Goal: Task Accomplishment & Management: Manage account settings

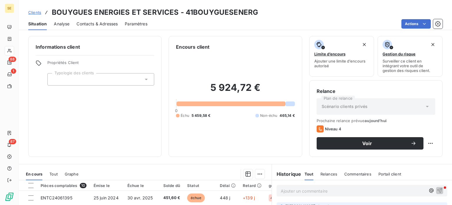
scroll to position [88, 0]
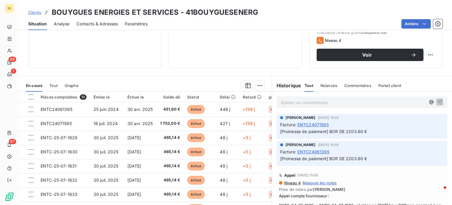
click at [34, 14] on span "Clients" at bounding box center [34, 12] width 13 height 5
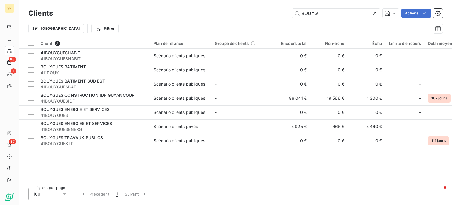
drag, startPoint x: 329, startPoint y: 13, endPoint x: 277, endPoint y: 23, distance: 52.6
click at [277, 19] on div "Clients BOUYG Actions Trier Filtrer" at bounding box center [235, 22] width 415 height 31
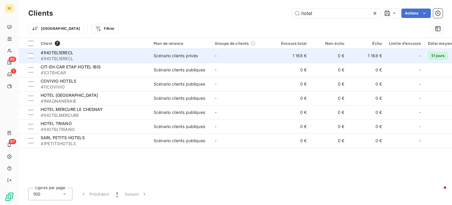
type input "hotel"
click at [80, 57] on span "41HOTEL1ERECL" at bounding box center [94, 59] width 106 height 6
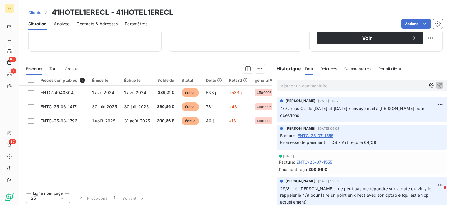
scroll to position [106, 0]
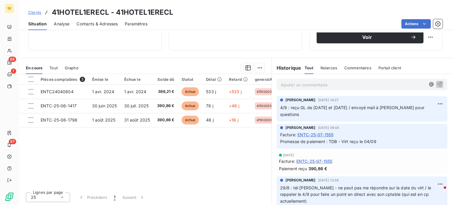
click at [90, 25] on span "Contacts & Adresses" at bounding box center [97, 24] width 41 height 6
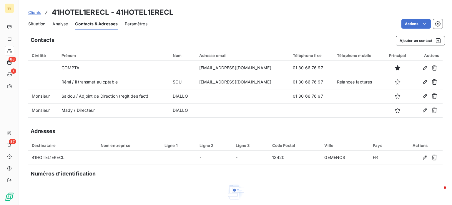
click at [33, 13] on span "Clients" at bounding box center [34, 12] width 13 height 5
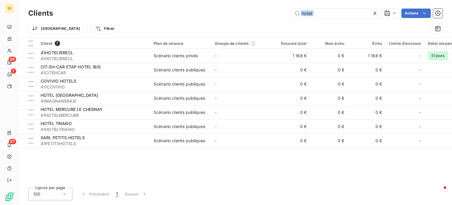
drag, startPoint x: 326, startPoint y: 18, endPoint x: 281, endPoint y: 26, distance: 44.8
click at [275, 26] on div "Clients hotel Actions Trier Filtrer" at bounding box center [235, 22] width 415 height 31
click at [340, 10] on input "hotel" at bounding box center [336, 13] width 88 height 9
drag, startPoint x: 332, startPoint y: 14, endPoint x: 280, endPoint y: 22, distance: 52.2
click at [280, 22] on div "Clients hotel Actions Trier Filtrer" at bounding box center [235, 22] width 415 height 31
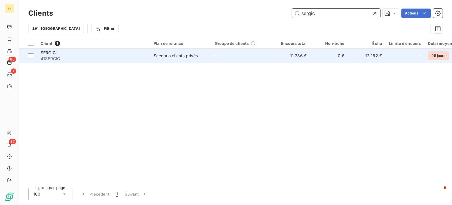
type input "sergic"
click at [110, 53] on div "SERGIC" at bounding box center [94, 53] width 106 height 6
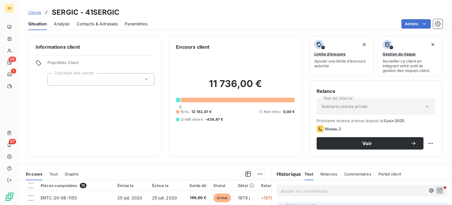
click at [103, 23] on span "Contacts & Adresses" at bounding box center [97, 24] width 41 height 6
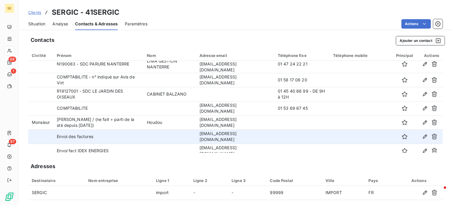
scroll to position [33, 0]
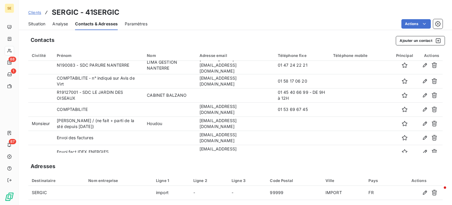
click at [35, 13] on span "Clients" at bounding box center [34, 12] width 13 height 5
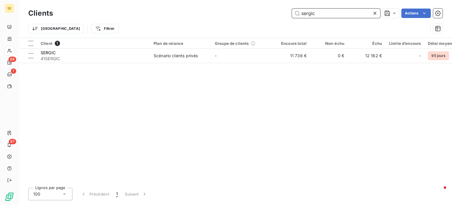
drag, startPoint x: 321, startPoint y: 14, endPoint x: 221, endPoint y: 14, distance: 99.9
click at [222, 15] on div "sergic Actions" at bounding box center [251, 13] width 383 height 9
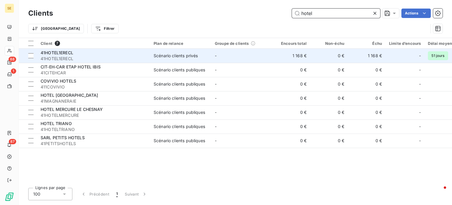
type input "hotel"
click at [148, 60] on td "41HOTEL1ERECL 41HOTEL1ERECL" at bounding box center [93, 56] width 113 height 14
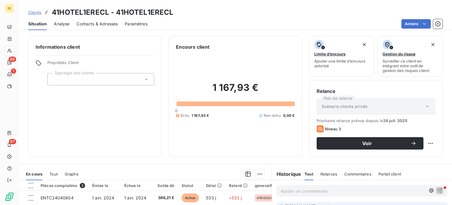
click at [104, 24] on span "Contacts & Adresses" at bounding box center [97, 24] width 41 height 6
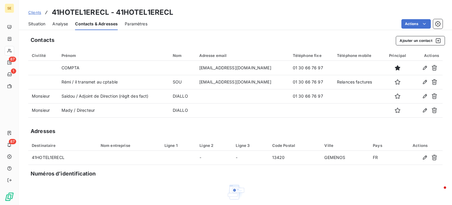
click at [30, 11] on span "Clients" at bounding box center [34, 12] width 13 height 5
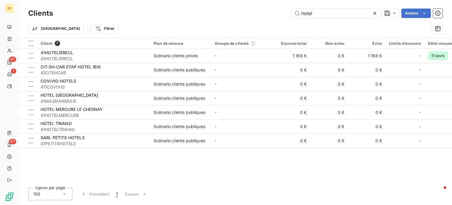
drag, startPoint x: 325, startPoint y: 11, endPoint x: 218, endPoint y: 19, distance: 107.2
click at [218, 19] on div "Clients hotel Actions Trier Filtrer" at bounding box center [235, 22] width 415 height 31
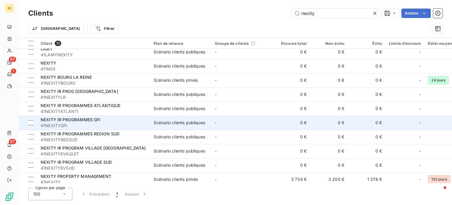
scroll to position [38, 0]
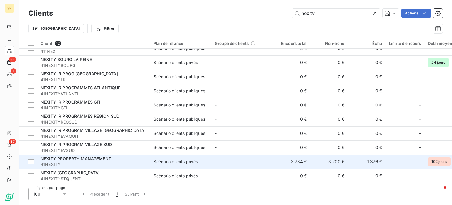
type input "nexity"
click at [93, 156] on span "NEXITY PROPERTY MANAGEMENT" at bounding box center [76, 158] width 71 height 5
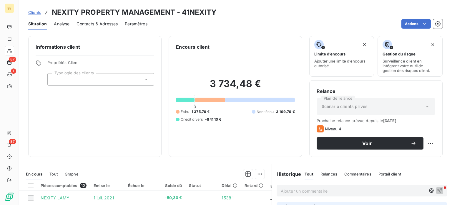
click at [101, 24] on span "Contacts & Adresses" at bounding box center [97, 24] width 41 height 6
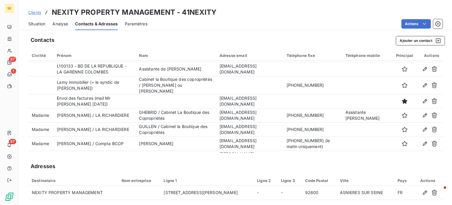
scroll to position [206, 0]
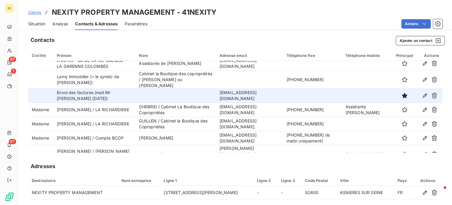
drag, startPoint x: 204, startPoint y: 95, endPoint x: 254, endPoint y: 107, distance: 51.7
click at [254, 103] on td "[EMAIL_ADDRESS][DOMAIN_NAME]" at bounding box center [249, 95] width 67 height 14
copy td "[EMAIL_ADDRESS][DOMAIN_NAME]"
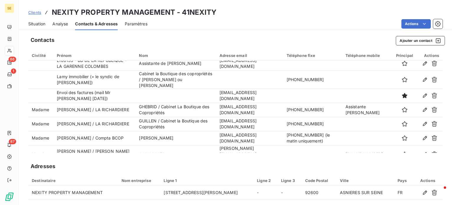
click at [243, 24] on div "Actions" at bounding box center [299, 23] width 288 height 9
click at [38, 11] on span "Clients" at bounding box center [34, 12] width 13 height 5
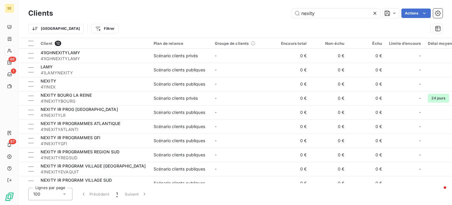
drag, startPoint x: 333, startPoint y: 9, endPoint x: 244, endPoint y: 16, distance: 90.1
click at [244, 16] on div "nexity Actions" at bounding box center [251, 13] width 383 height 9
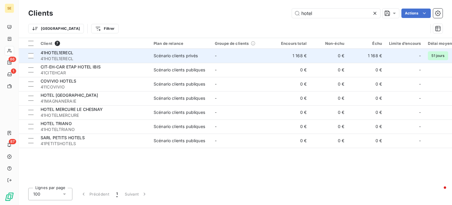
type input "hotel"
click at [76, 60] on span "41HOTEL1ERECL" at bounding box center [94, 59] width 106 height 6
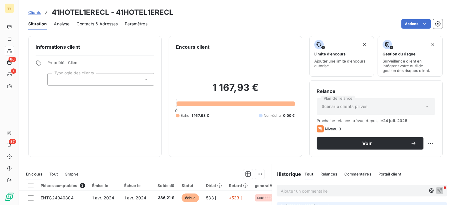
click at [91, 21] on span "Contacts & Adresses" at bounding box center [97, 24] width 41 height 6
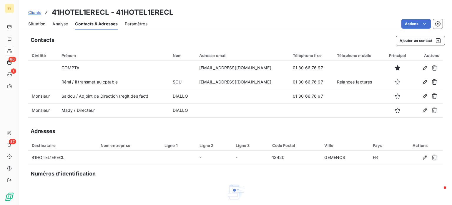
click at [34, 12] on span "Clients" at bounding box center [34, 12] width 13 height 5
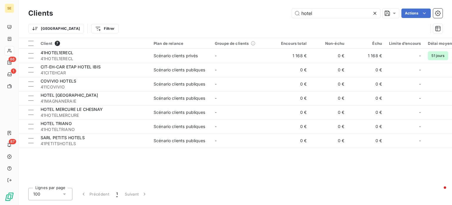
drag, startPoint x: 326, startPoint y: 17, endPoint x: 284, endPoint y: 20, distance: 42.2
click at [284, 20] on div "Clients hotel Actions Trier Filtrer" at bounding box center [235, 22] width 415 height 31
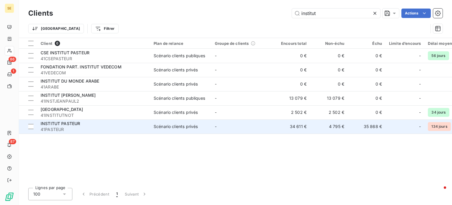
type input "institut"
click at [170, 124] on div "Scénario clients privés" at bounding box center [176, 126] width 44 height 6
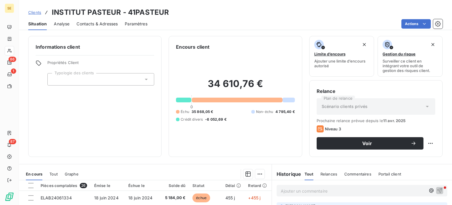
click at [97, 24] on span "Contacts & Adresses" at bounding box center [97, 24] width 41 height 6
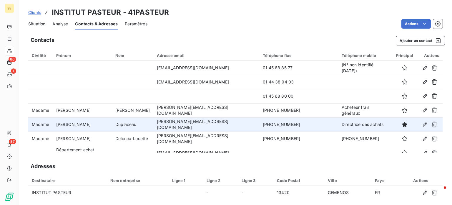
scroll to position [21, 0]
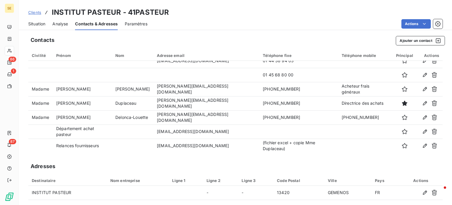
click at [31, 14] on span "Clients" at bounding box center [34, 12] width 13 height 5
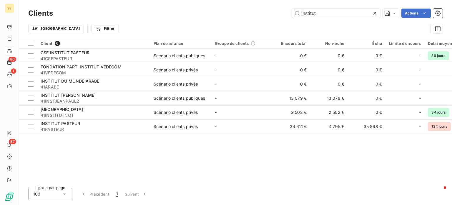
drag, startPoint x: 328, startPoint y: 10, endPoint x: 223, endPoint y: 8, distance: 104.9
click at [222, 7] on div "Clients institut Actions" at bounding box center [235, 13] width 415 height 12
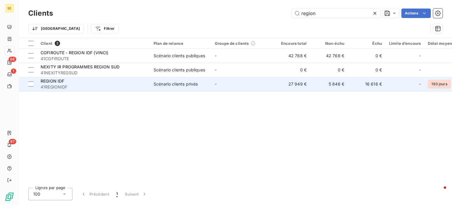
type input "region"
click at [172, 87] on td "Scénario clients privés" at bounding box center [180, 84] width 61 height 14
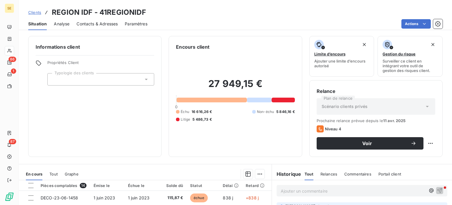
click at [107, 23] on span "Contacts & Adresses" at bounding box center [97, 24] width 41 height 6
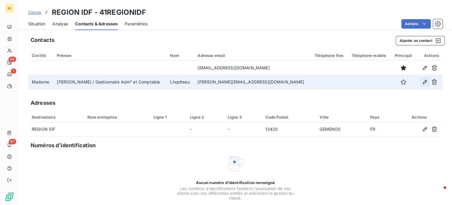
click at [423, 83] on icon "button" at bounding box center [425, 82] width 4 height 4
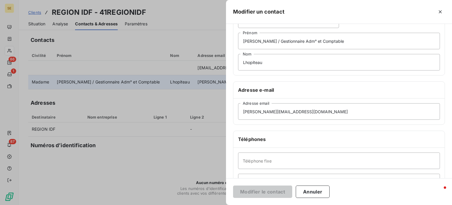
scroll to position [88, 0]
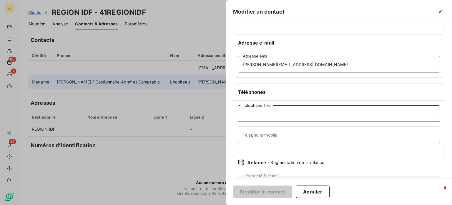
click at [282, 116] on input "Téléphone fixe" at bounding box center [339, 113] width 202 height 16
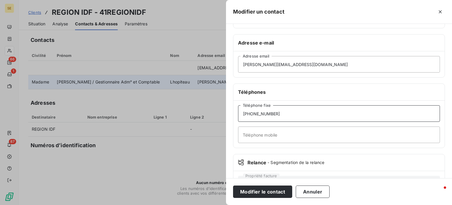
type input "[PHONE_NUMBER]"
click at [233, 185] on button "Modifier le contact" at bounding box center [262, 191] width 59 height 12
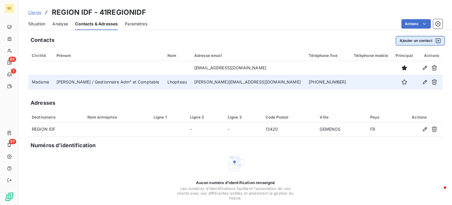
click at [413, 40] on button "Ajouter un contact" at bounding box center [420, 40] width 49 height 9
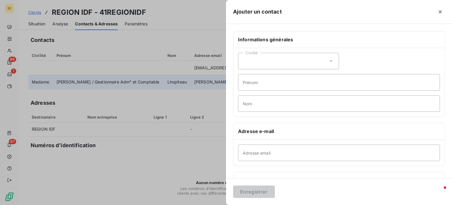
click at [329, 64] on div "Civilité" at bounding box center [288, 61] width 101 height 16
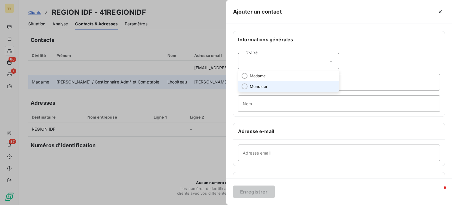
click at [257, 86] on span "Monsieur" at bounding box center [259, 87] width 18 height 6
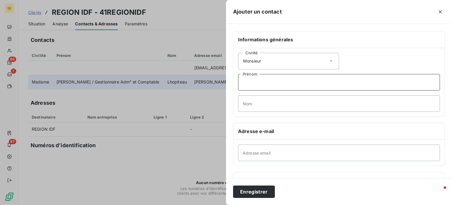
click at [266, 85] on input "Prénom" at bounding box center [339, 82] width 202 height 16
type input "[PERSON_NAME]"
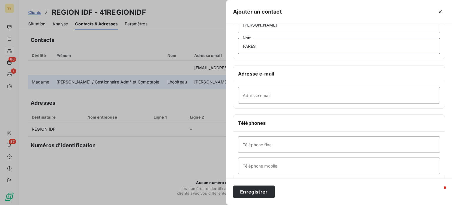
scroll to position [59, 0]
type input "FARES"
click at [257, 144] on input "Téléphone fixe" at bounding box center [339, 143] width 202 height 16
type input "[PHONE_NUMBER]"
click at [233, 185] on button "Enregistrer" at bounding box center [254, 191] width 42 height 12
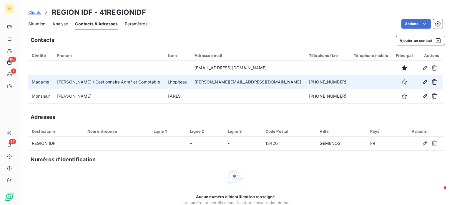
click at [402, 97] on icon "button" at bounding box center [405, 96] width 6 height 6
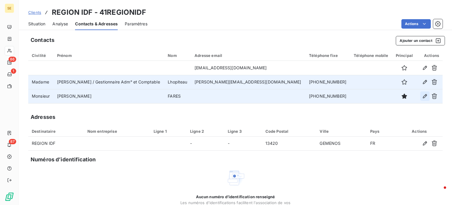
click at [423, 95] on icon "button" at bounding box center [425, 96] width 4 height 4
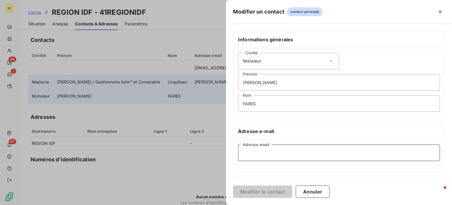
paste input "[PERSON_NAME][EMAIL_ADDRESS][DOMAIN_NAME]"
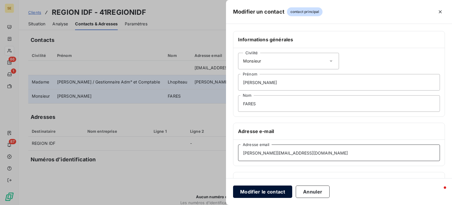
type input "[PERSON_NAME][EMAIL_ADDRESS][DOMAIN_NAME]"
click at [266, 189] on button "Modifier le contact" at bounding box center [262, 191] width 59 height 12
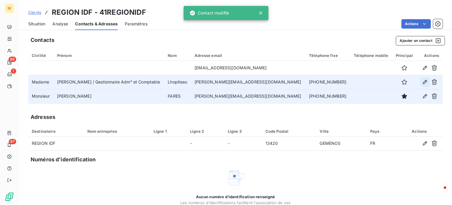
click at [422, 82] on icon "button" at bounding box center [425, 82] width 6 height 6
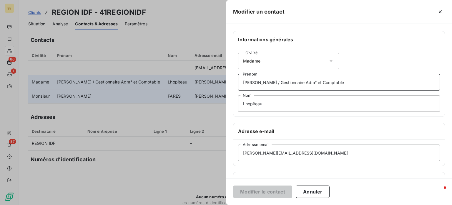
drag, startPoint x: 333, startPoint y: 81, endPoint x: 259, endPoint y: 85, distance: 74.6
click at [259, 85] on input "[PERSON_NAME] / Gestionnaire Adm° et Comptable" at bounding box center [339, 82] width 202 height 16
click at [444, 11] on button "button" at bounding box center [440, 11] width 9 height 9
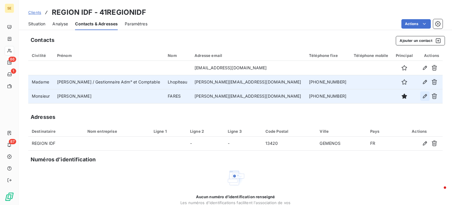
click at [423, 96] on icon "button" at bounding box center [425, 96] width 4 height 4
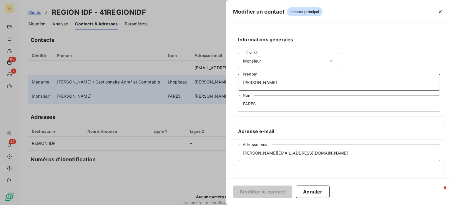
click at [273, 80] on input "[PERSON_NAME]" at bounding box center [339, 82] width 202 height 16
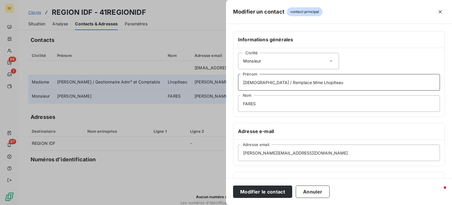
type input "[DEMOGRAPHIC_DATA] / Remplace Mme Lhopiteau"
click at [233, 185] on button "Modifier le contact" at bounding box center [262, 191] width 59 height 12
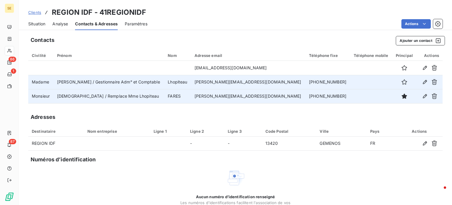
click at [33, 12] on span "Clients" at bounding box center [34, 12] width 13 height 5
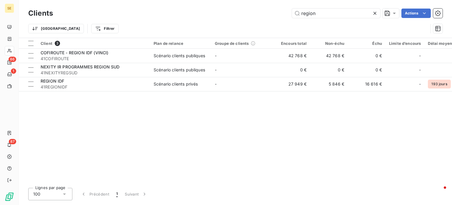
drag, startPoint x: 334, startPoint y: 10, endPoint x: 223, endPoint y: 9, distance: 111.7
click at [223, 9] on div "region Actions" at bounding box center [251, 13] width 383 height 9
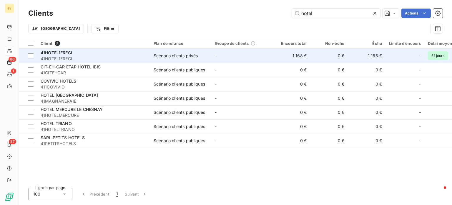
type input "hotel"
click at [110, 57] on span "41HOTEL1ERECL" at bounding box center [94, 59] width 106 height 6
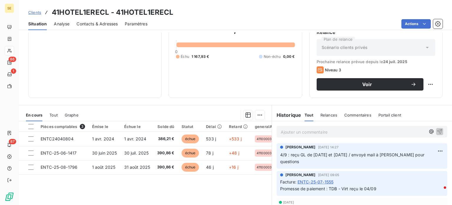
scroll to position [88, 0]
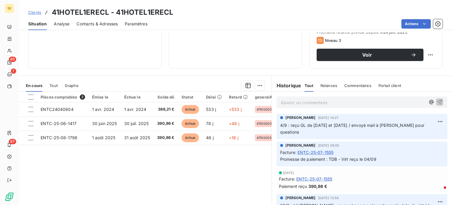
click at [34, 10] on span "Clients" at bounding box center [34, 12] width 13 height 5
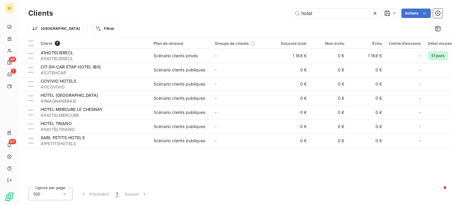
drag, startPoint x: 333, startPoint y: 12, endPoint x: 251, endPoint y: 21, distance: 82.9
click at [251, 21] on div "Clients hotel Actions Trier Filtrer" at bounding box center [235, 22] width 415 height 31
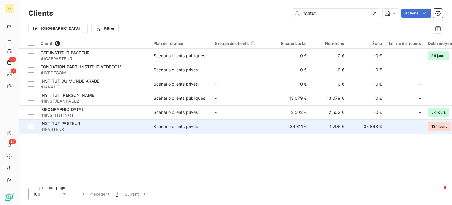
type input "institut"
click at [90, 127] on span "41PASTEUR" at bounding box center [94, 129] width 106 height 6
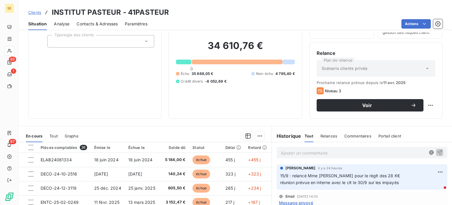
scroll to position [88, 0]
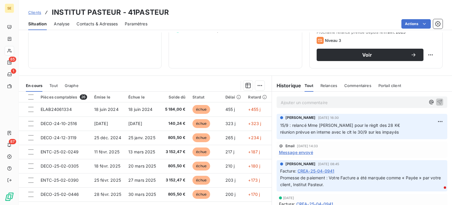
click at [33, 11] on span "Clients" at bounding box center [34, 12] width 13 height 5
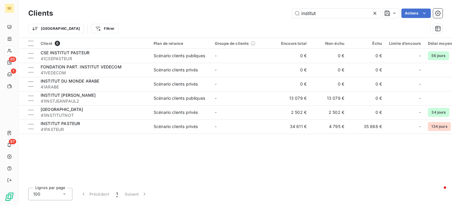
drag, startPoint x: 245, startPoint y: 12, endPoint x: 236, endPoint y: 12, distance: 9.7
click at [236, 12] on div "institut Actions" at bounding box center [251, 13] width 383 height 9
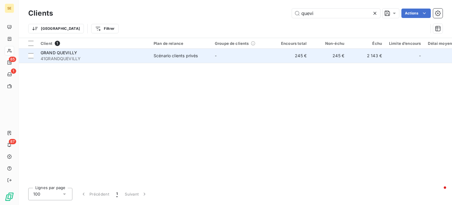
type input "quevi"
click at [128, 57] on span "41GRANDQUEVILLY" at bounding box center [94, 59] width 106 height 6
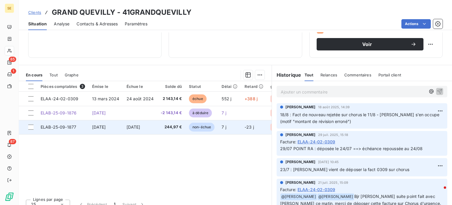
scroll to position [106, 0]
